Goal: Entertainment & Leisure: Consume media (video, audio)

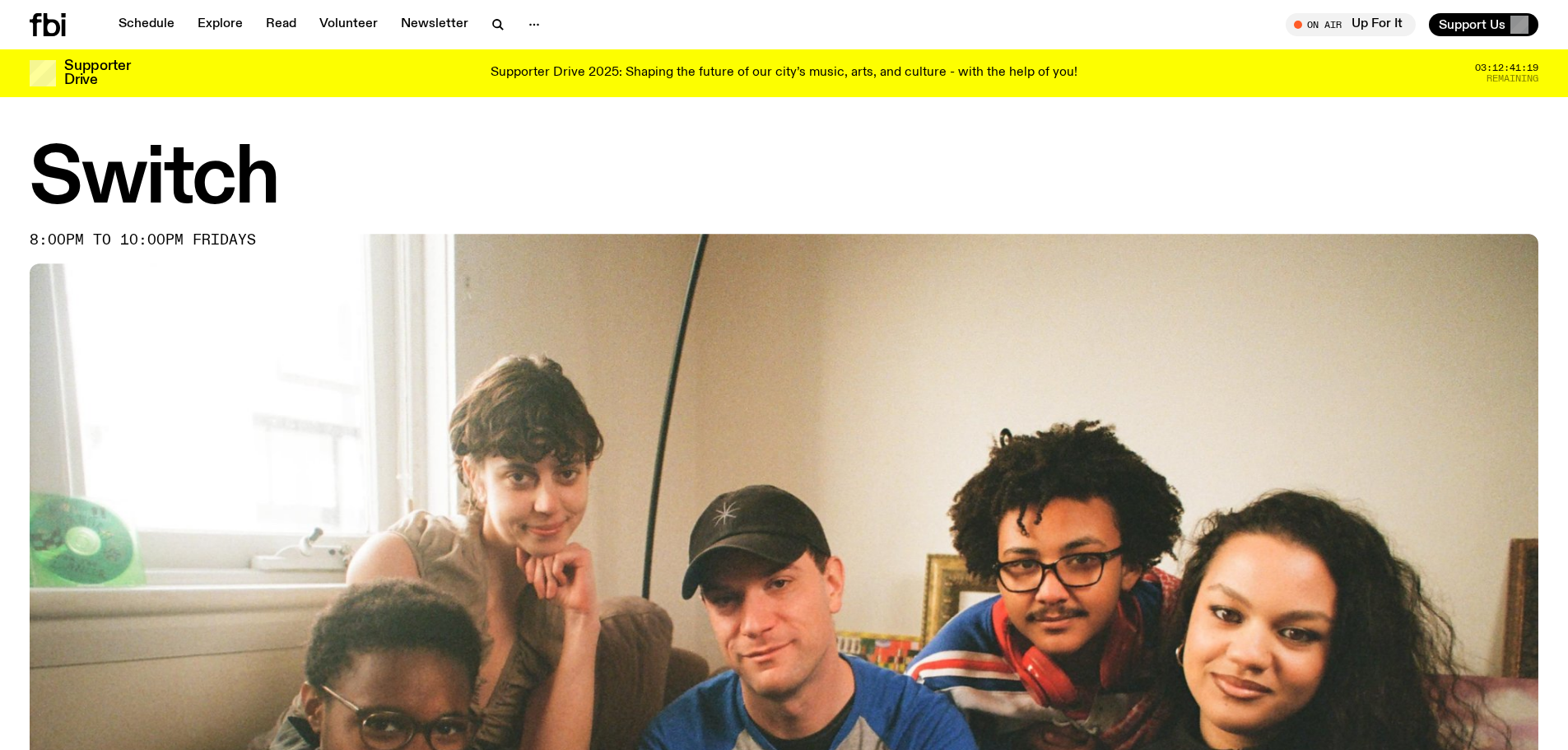
scroll to position [899, 0]
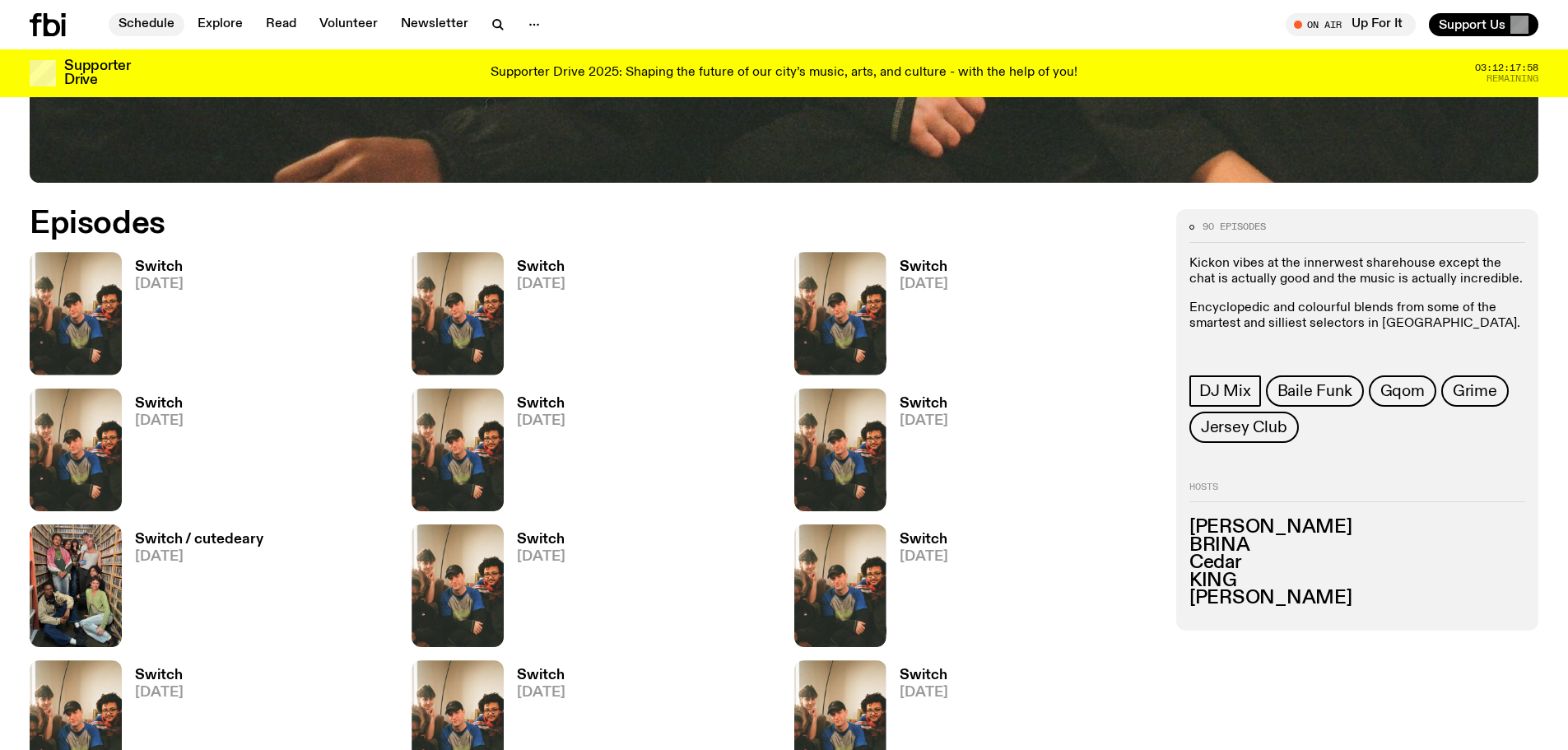
click at [141, 19] on link "Schedule" at bounding box center [146, 25] width 75 height 23
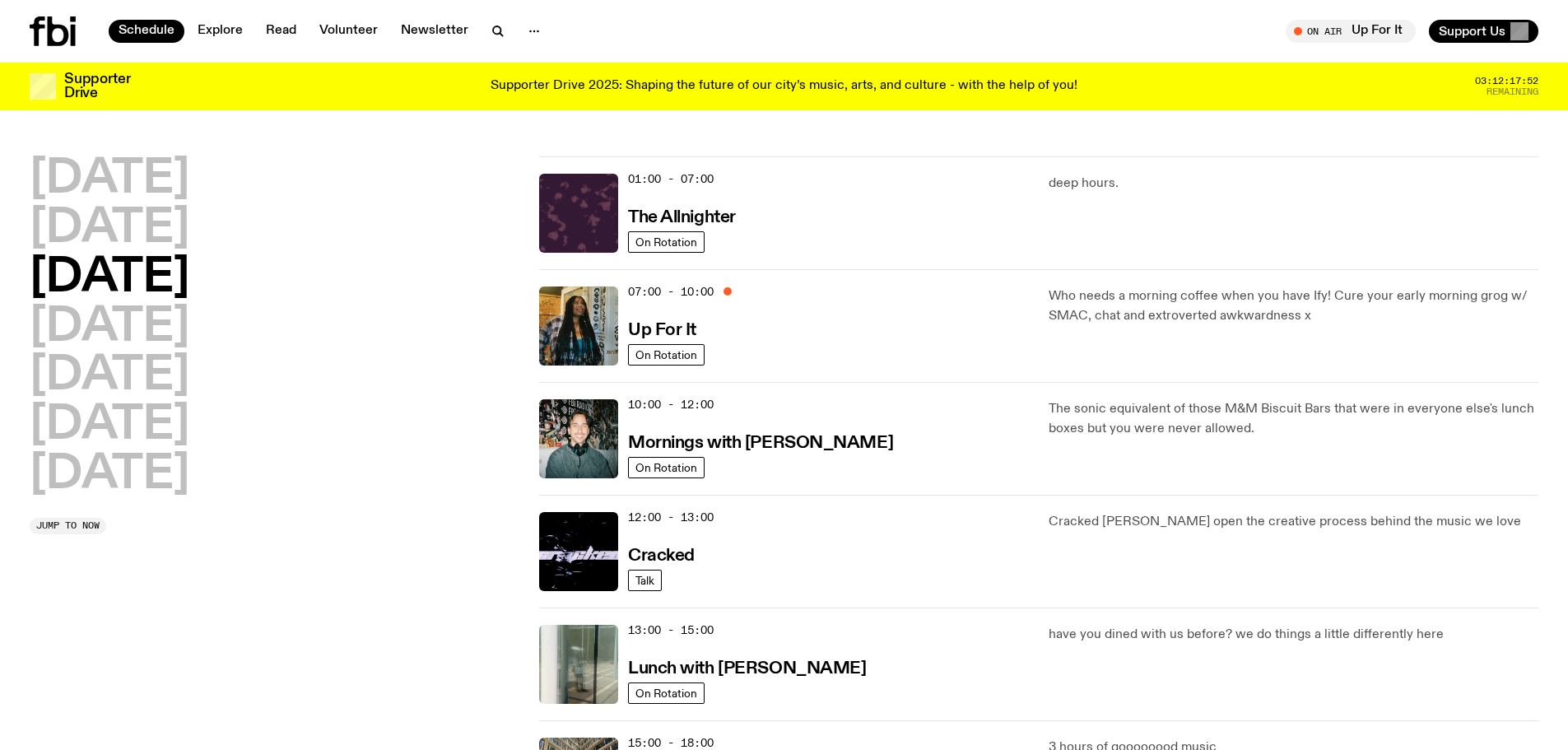
click at [190, 279] on h2 "[DATE]" at bounding box center [109, 279] width 160 height 46
click at [646, 329] on h3 "Up For It" at bounding box center [662, 330] width 69 height 17
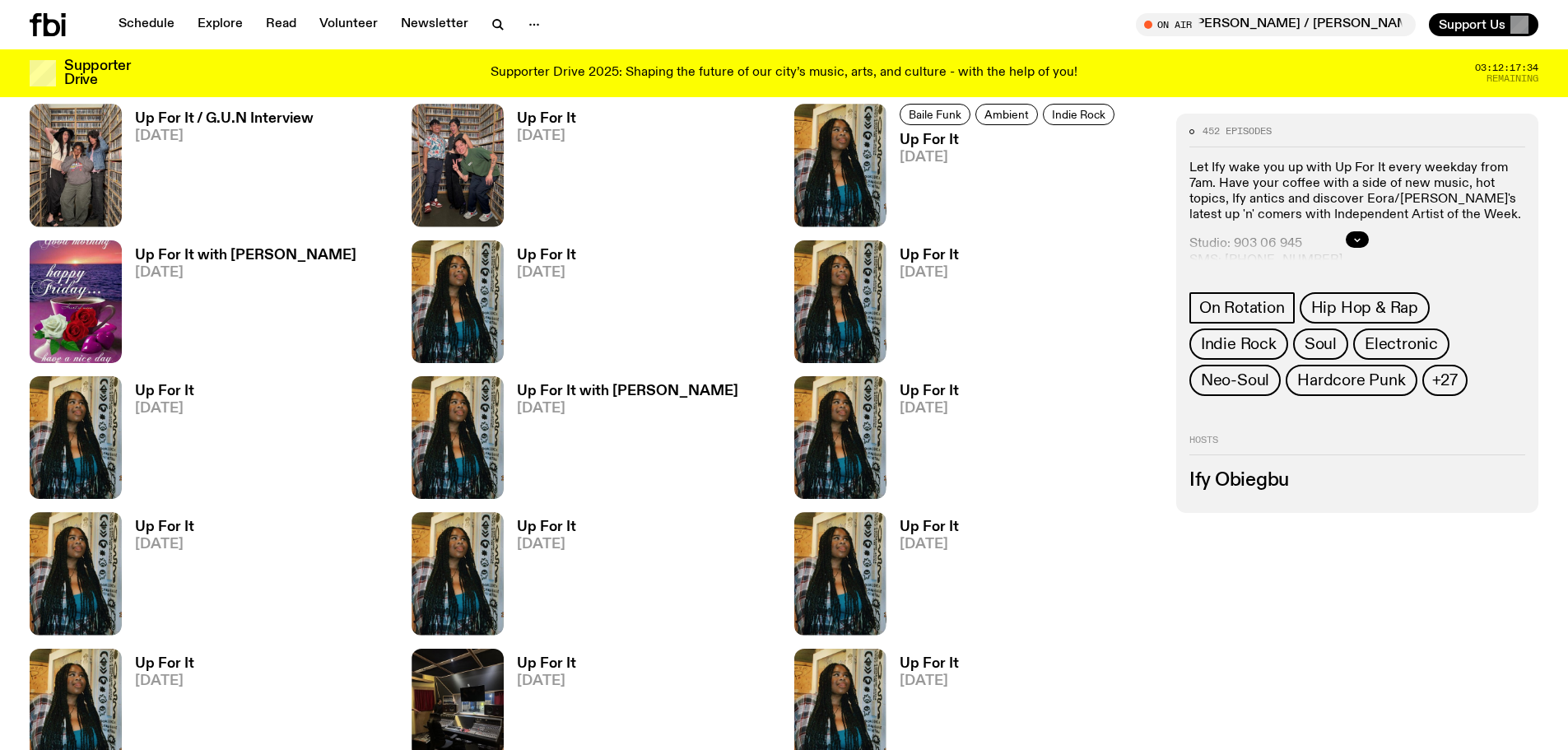
scroll to position [814, 0]
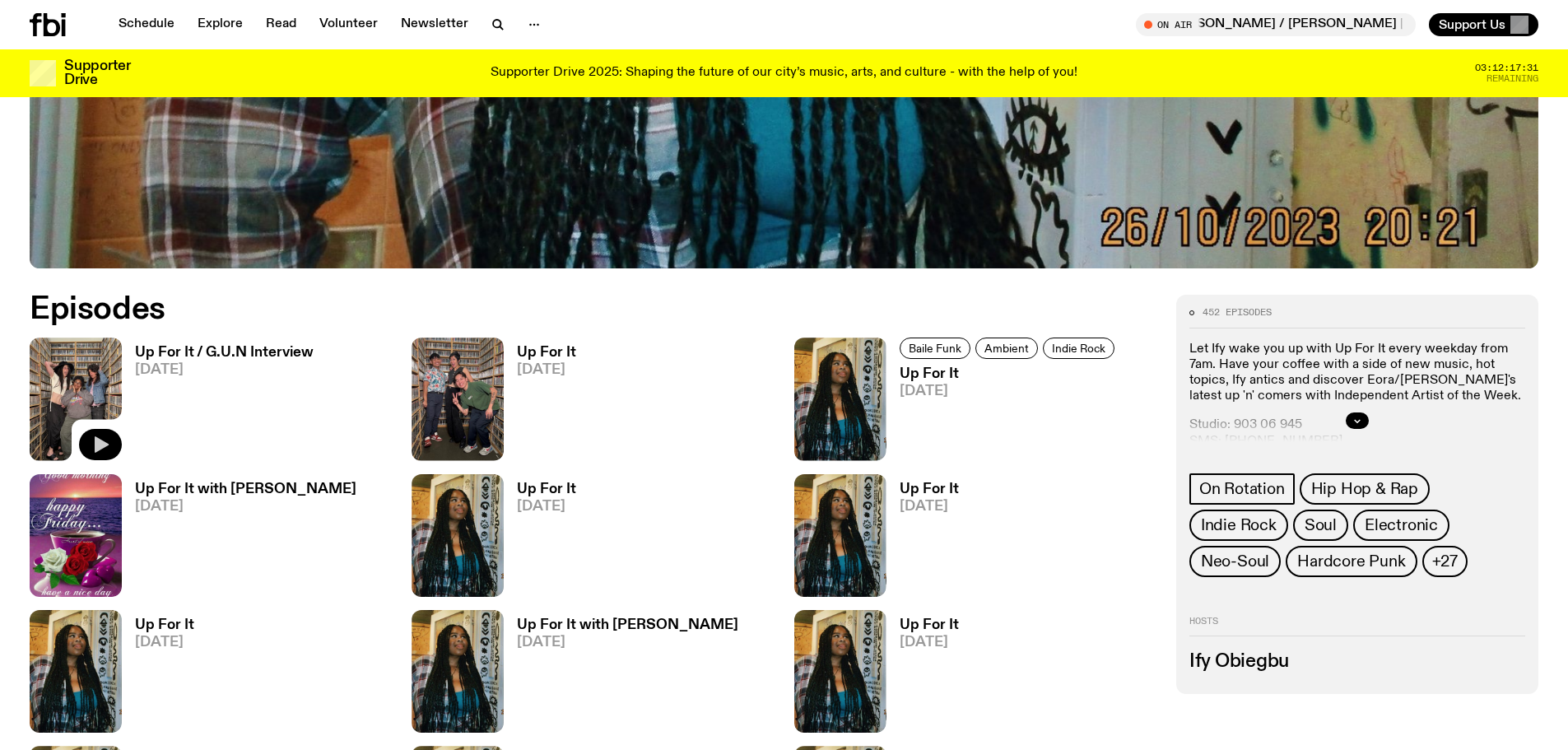
click at [102, 449] on icon "button" at bounding box center [101, 444] width 19 height 19
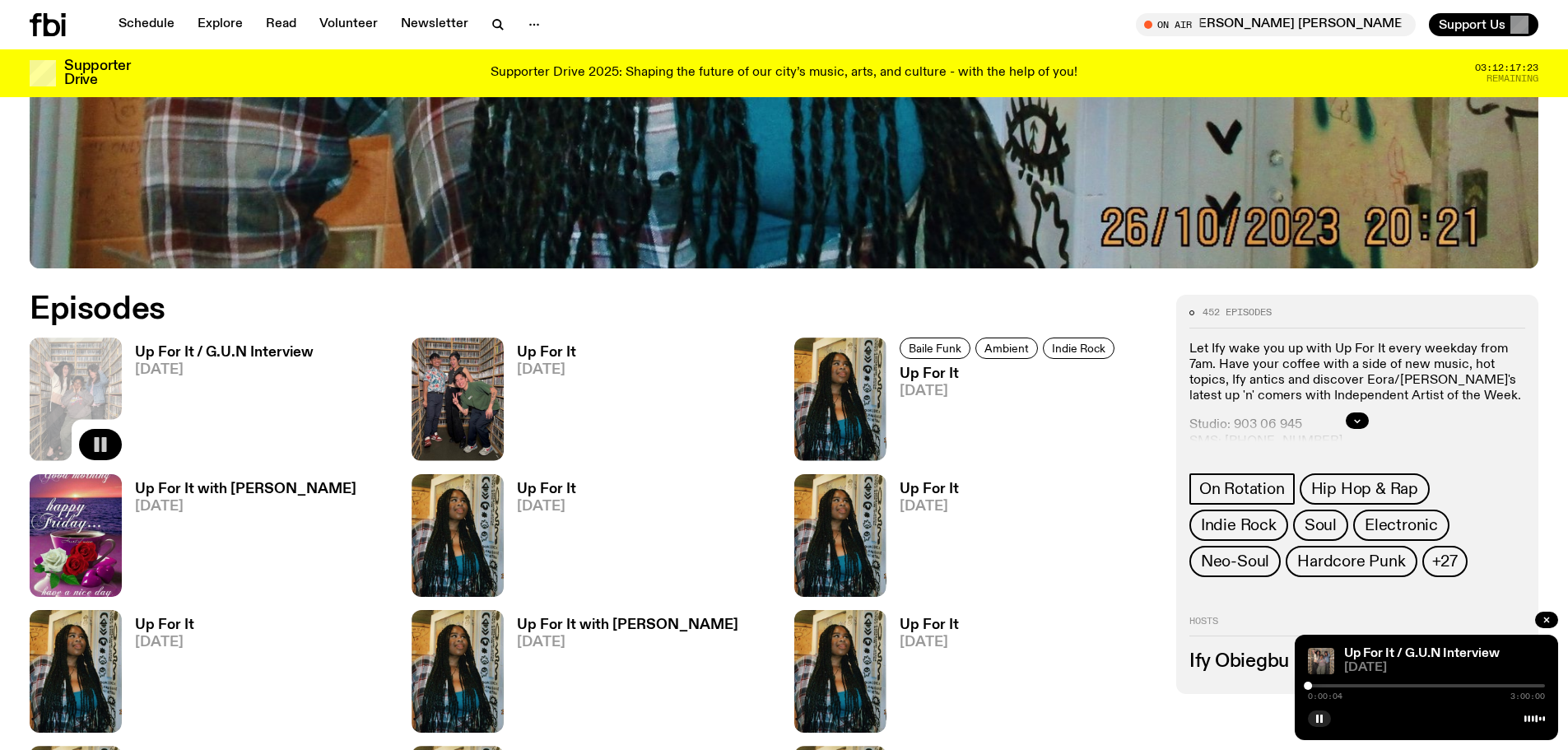
click at [1340, 684] on div at bounding box center [1426, 685] width 237 height 3
click at [1348, 685] on div at bounding box center [1426, 685] width 237 height 3
click at [1343, 686] on div at bounding box center [1229, 685] width 237 height 3
click at [1342, 684] on div at bounding box center [1342, 685] width 9 height 9
click at [1339, 684] on div at bounding box center [1339, 685] width 9 height 9
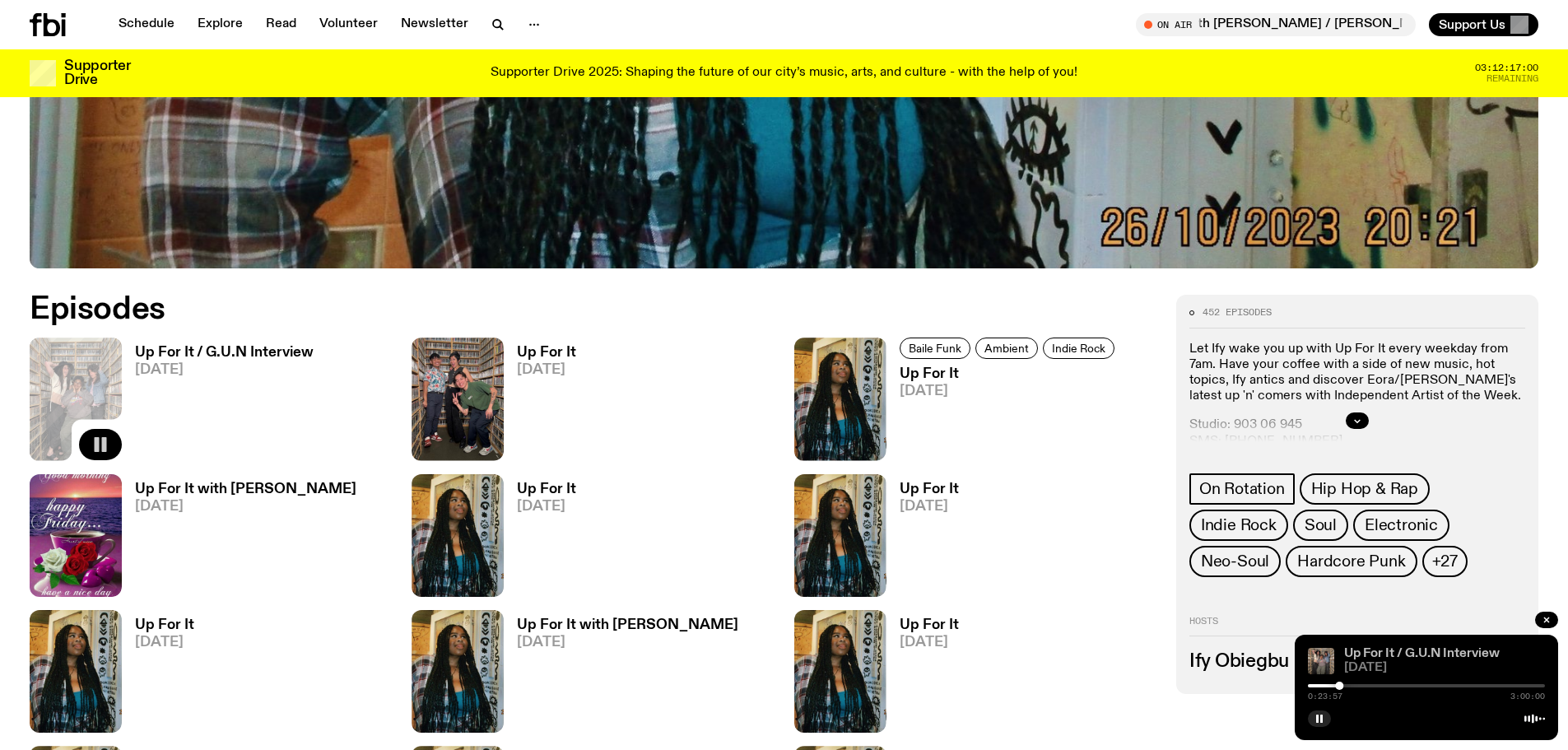
click at [1462, 652] on link "Up For It / G.U.N Interview" at bounding box center [1422, 653] width 156 height 14
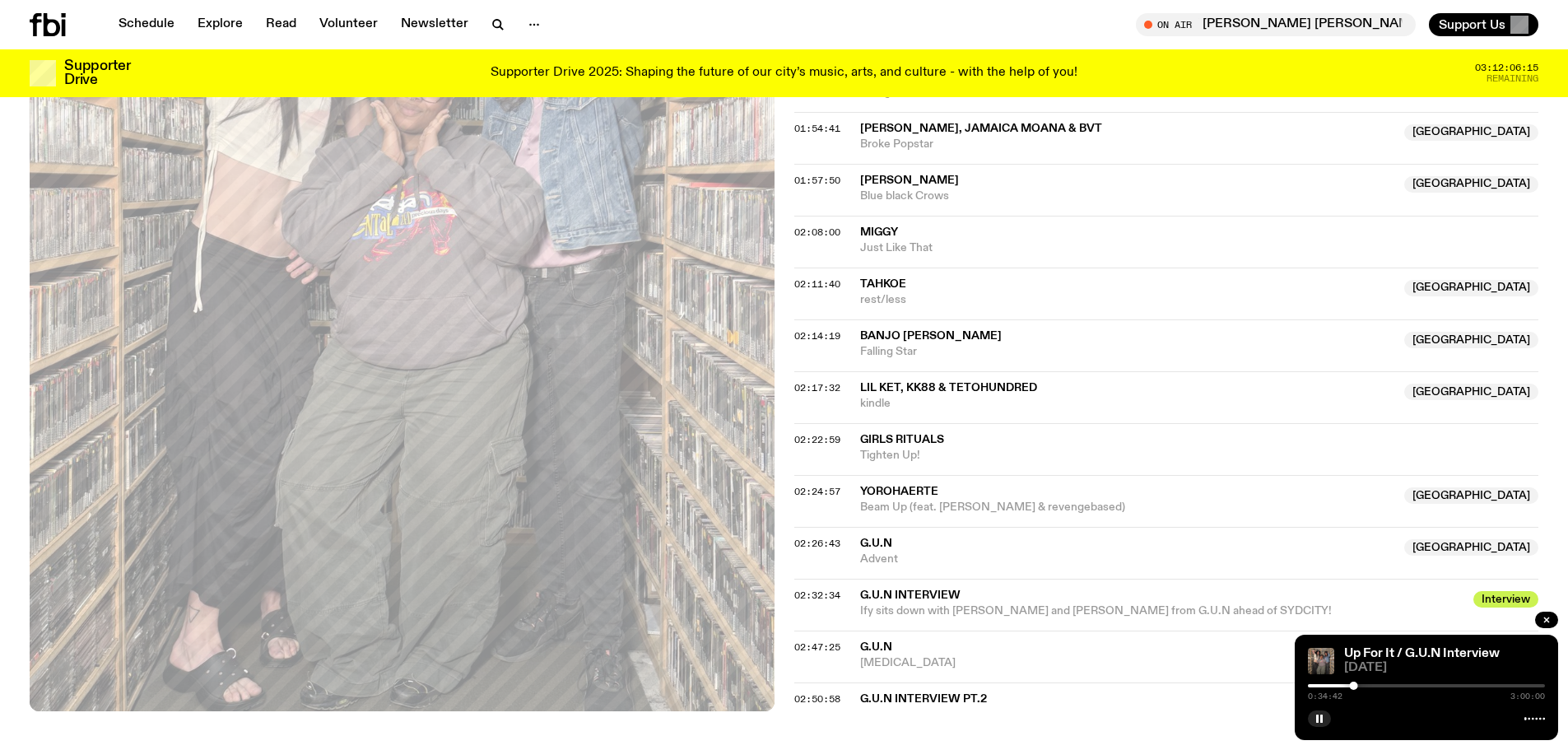
scroll to position [1801, 0]
click at [822, 547] on span "02:26:43" at bounding box center [818, 544] width 46 height 14
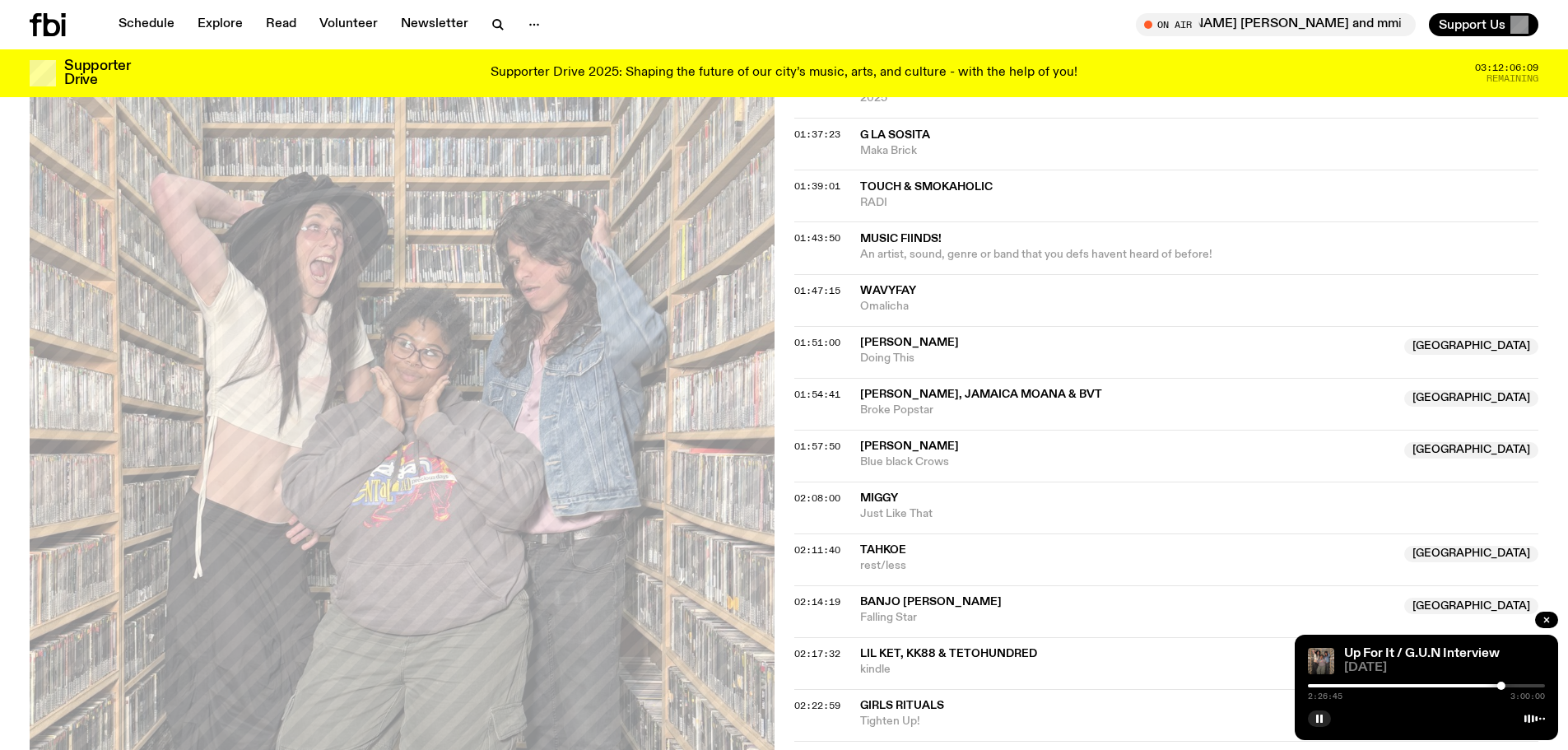
scroll to position [1472, 0]
